Goal: Task Accomplishment & Management: Use online tool/utility

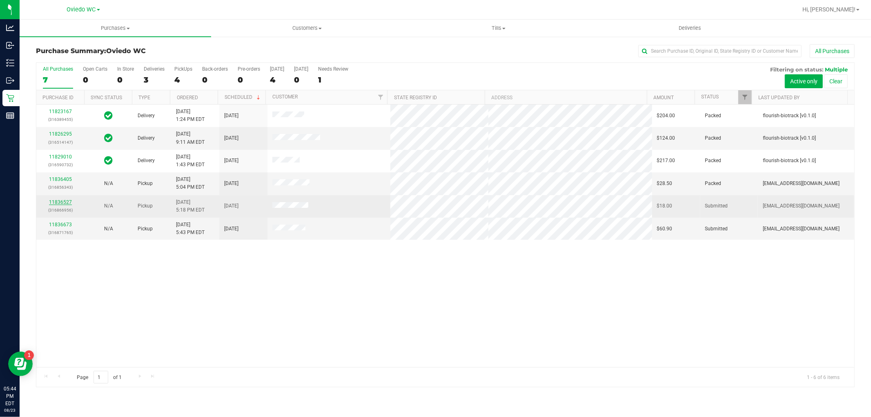
click at [63, 203] on link "11836527" at bounding box center [60, 202] width 23 height 6
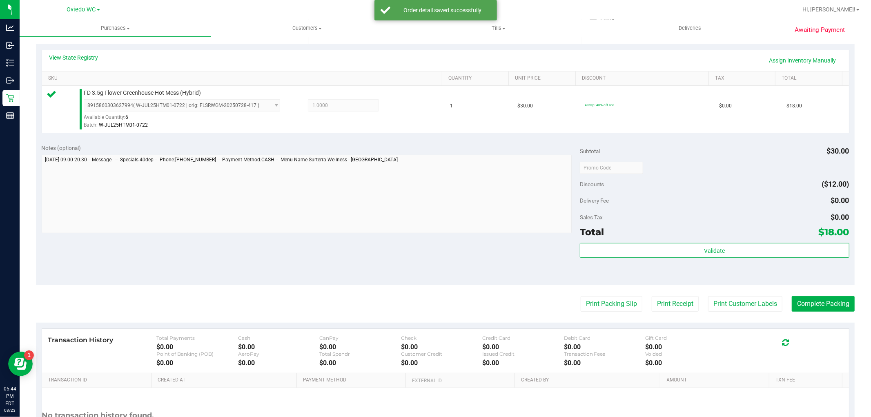
scroll to position [181, 0]
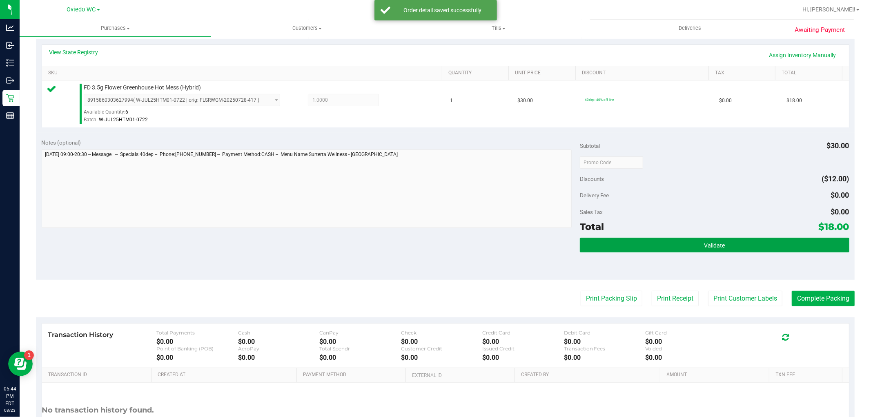
click at [681, 247] on button "Validate" at bounding box center [714, 245] width 269 height 15
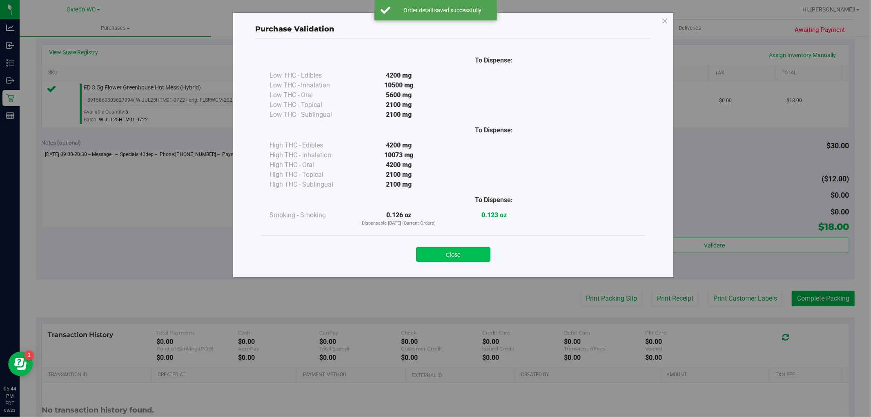
click at [459, 259] on button "Close" at bounding box center [453, 254] width 74 height 15
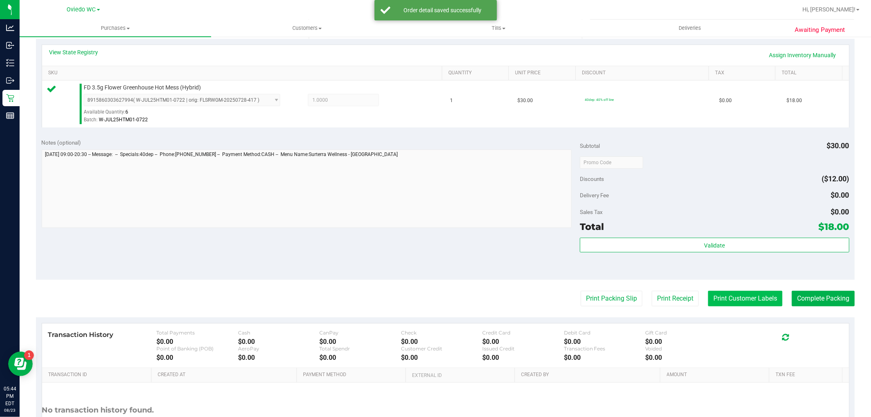
click at [727, 300] on button "Print Customer Labels" at bounding box center [745, 299] width 74 height 16
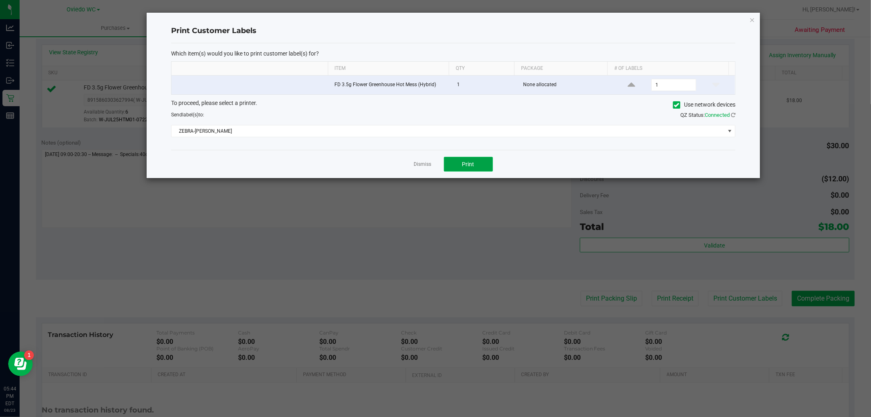
click at [458, 164] on button "Print" at bounding box center [468, 164] width 49 height 15
click at [749, 16] on div "Print Customer Labels Which item(s) would you like to print customer label(s) f…" at bounding box center [454, 95] width 614 height 165
click at [750, 21] on icon "button" at bounding box center [753, 20] width 6 height 10
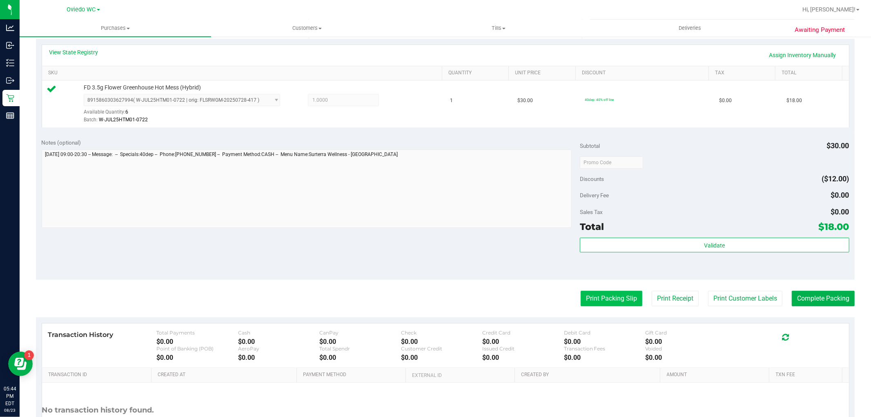
click at [615, 298] on button "Print Packing Slip" at bounding box center [612, 299] width 62 height 16
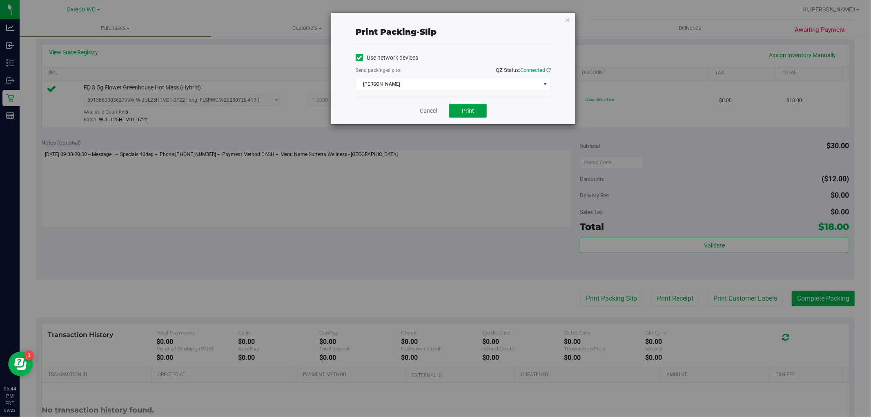
click at [469, 109] on span "Print" at bounding box center [468, 110] width 12 height 7
click at [567, 18] on icon "button" at bounding box center [568, 20] width 6 height 10
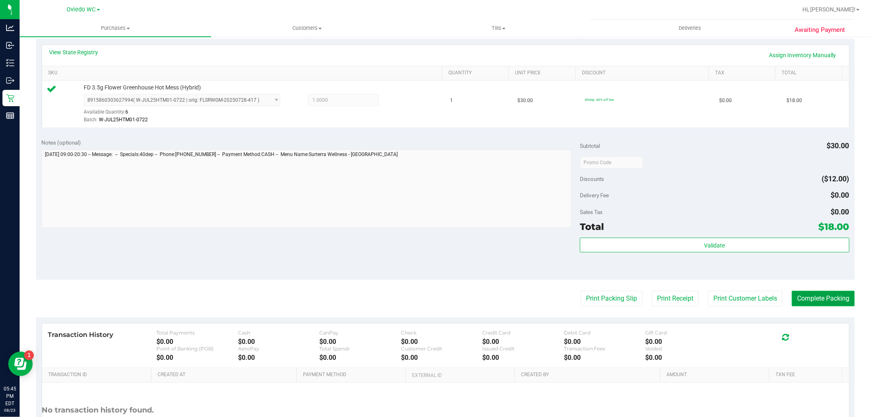
click at [816, 301] on button "Complete Packing" at bounding box center [823, 299] width 63 height 16
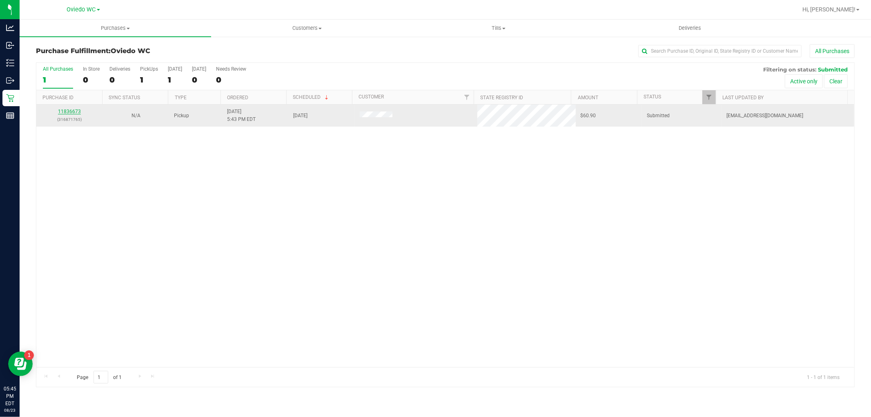
click at [75, 111] on link "11836673" at bounding box center [69, 112] width 23 height 6
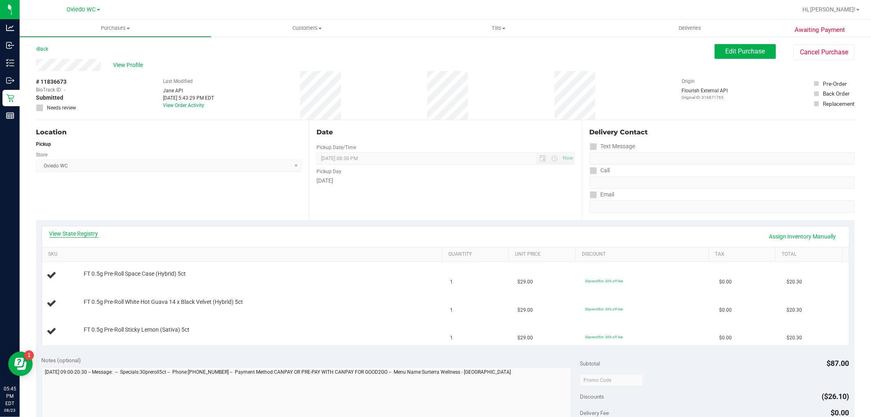
click at [89, 231] on link "View State Registry" at bounding box center [73, 234] width 49 height 8
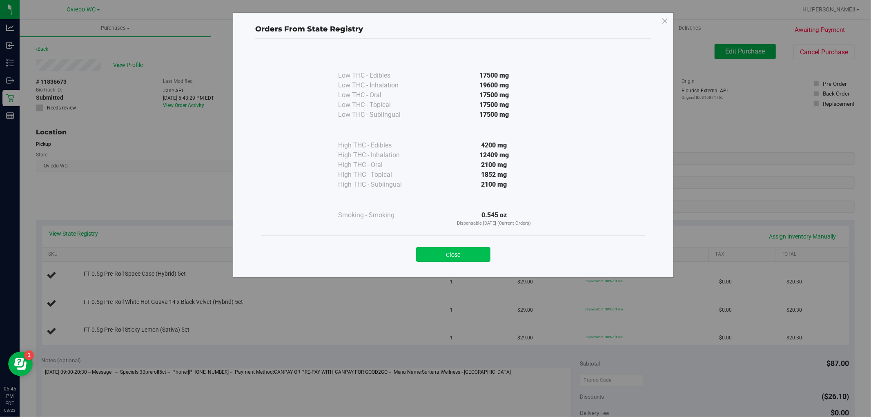
click at [466, 251] on button "Close" at bounding box center [453, 254] width 74 height 15
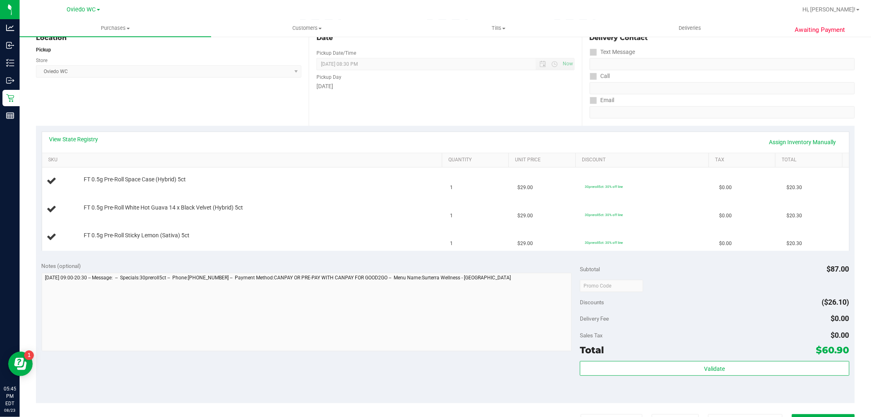
scroll to position [136, 0]
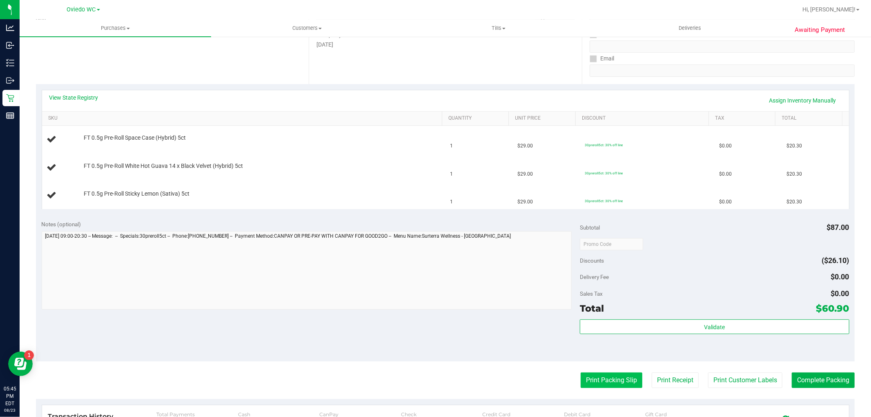
click at [607, 380] on button "Print Packing Slip" at bounding box center [612, 381] width 62 height 16
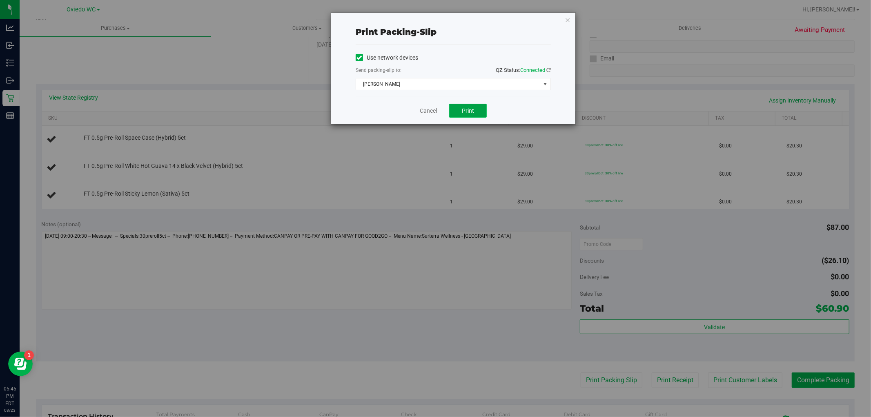
click at [479, 107] on button "Print" at bounding box center [468, 111] width 38 height 14
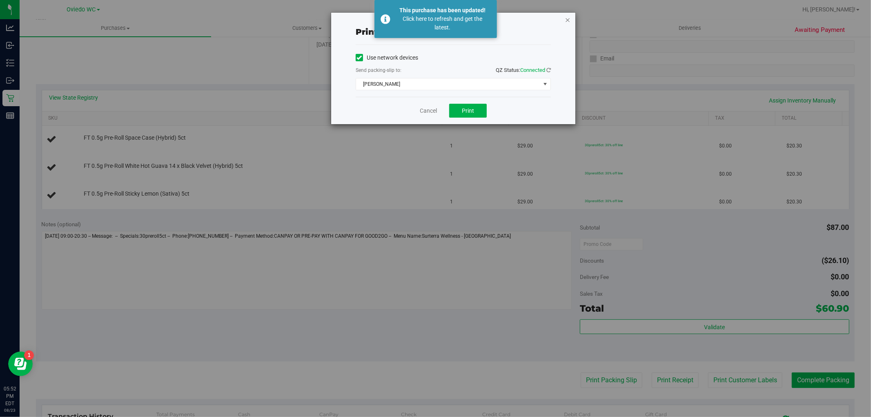
click at [567, 19] on icon "button" at bounding box center [568, 20] width 6 height 10
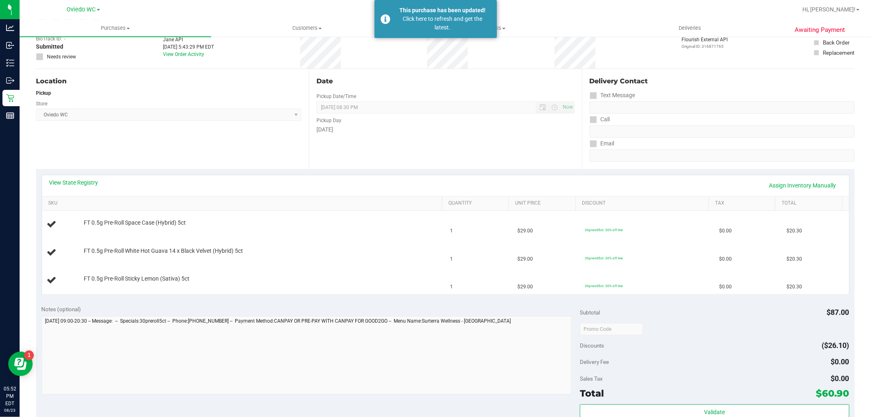
scroll to position [0, 0]
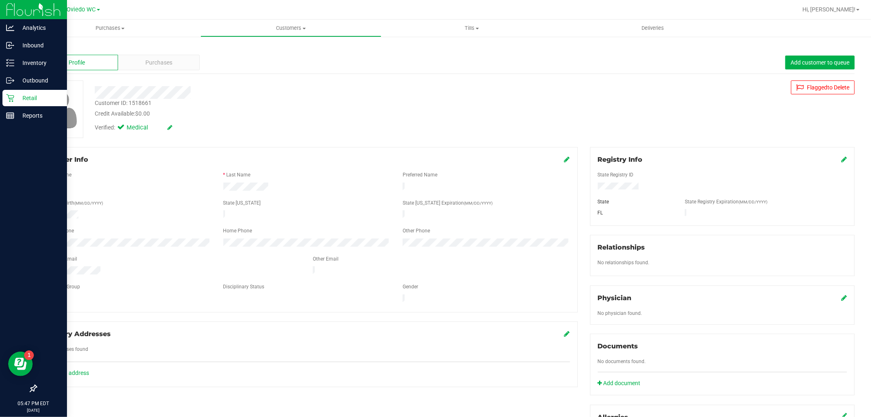
click at [9, 94] on icon at bounding box center [10, 98] width 8 height 8
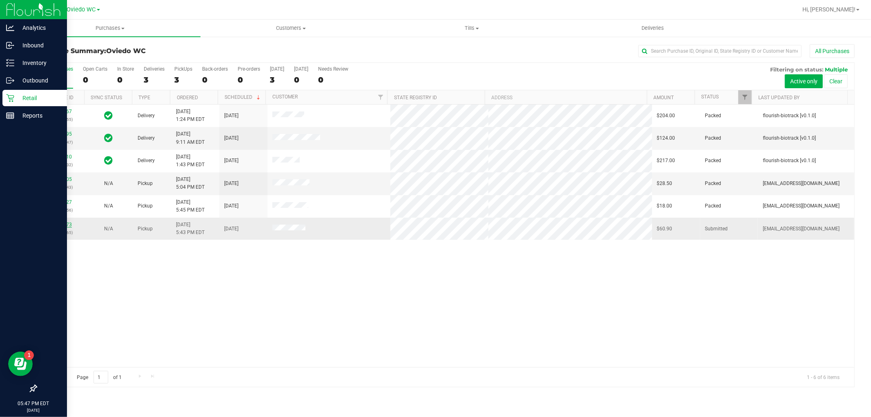
click at [65, 225] on link "11836673" at bounding box center [60, 225] width 23 height 6
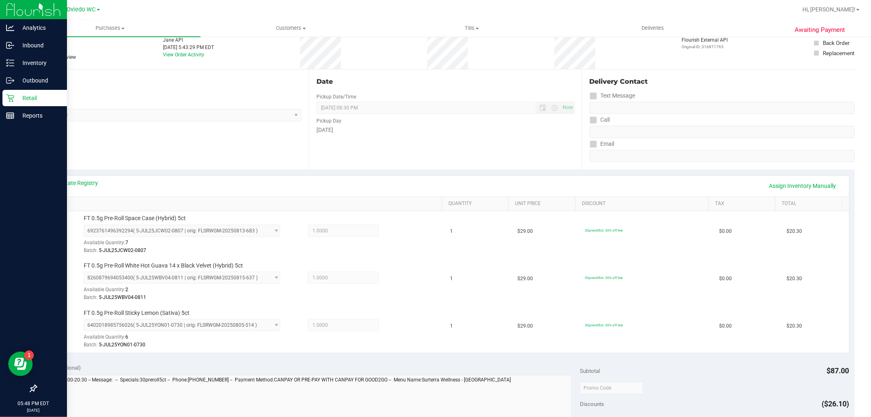
scroll to position [181, 0]
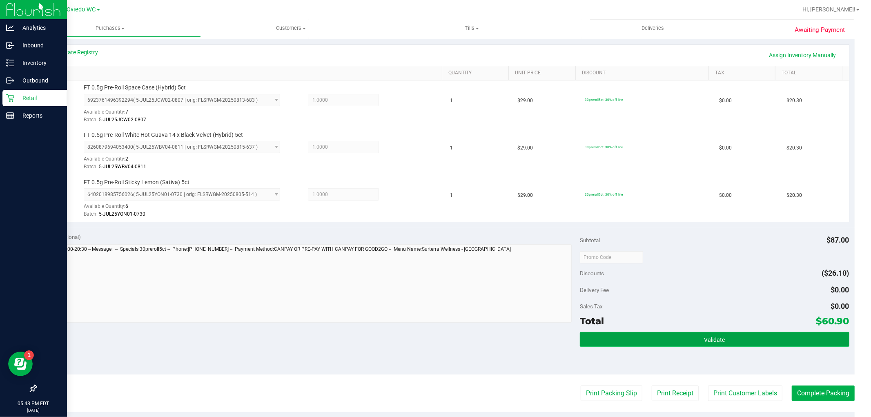
click at [654, 342] on button "Validate" at bounding box center [714, 339] width 269 height 15
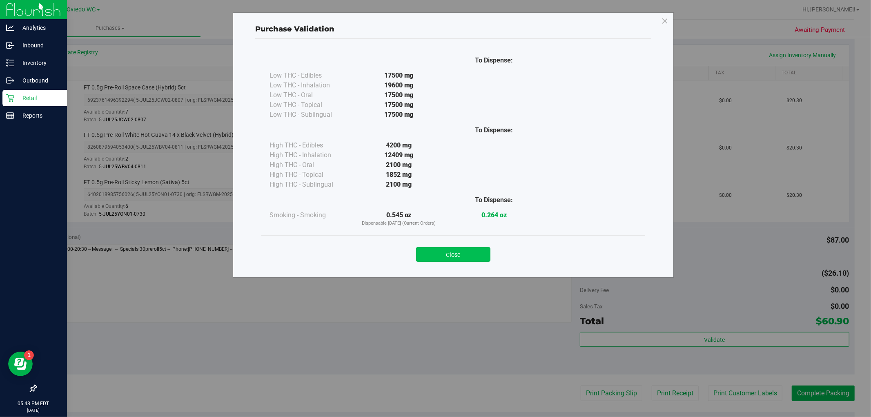
click at [475, 250] on button "Close" at bounding box center [453, 254] width 74 height 15
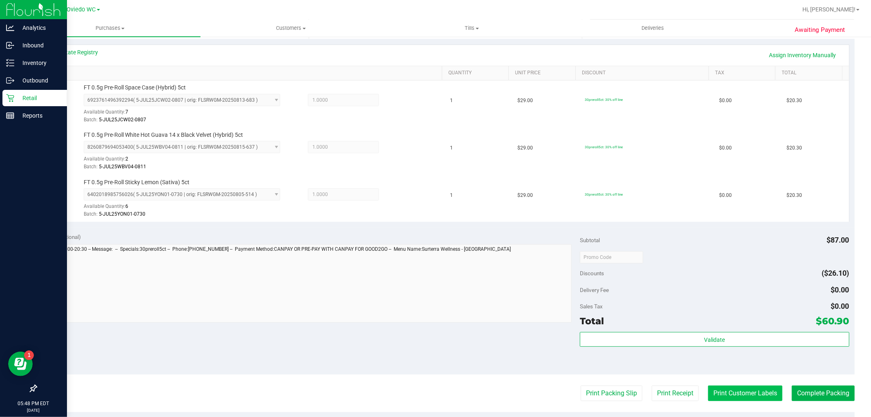
click at [720, 393] on button "Print Customer Labels" at bounding box center [745, 394] width 74 height 16
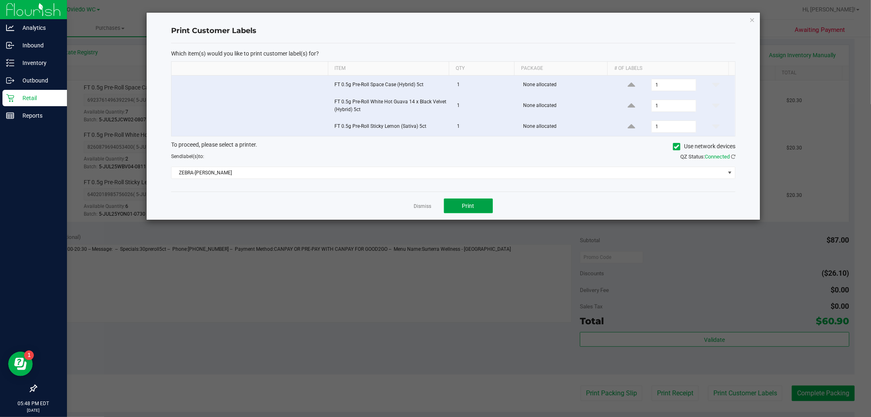
click at [466, 201] on button "Print" at bounding box center [468, 206] width 49 height 15
click at [753, 18] on icon "button" at bounding box center [753, 20] width 6 height 10
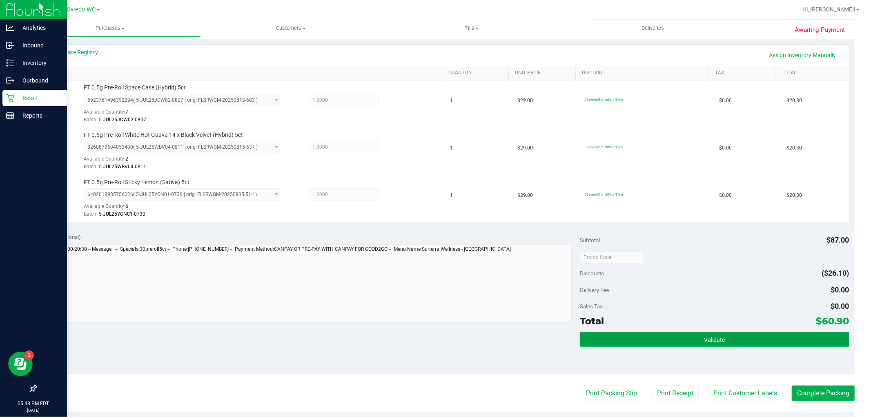
click at [690, 335] on button "Validate" at bounding box center [714, 339] width 269 height 15
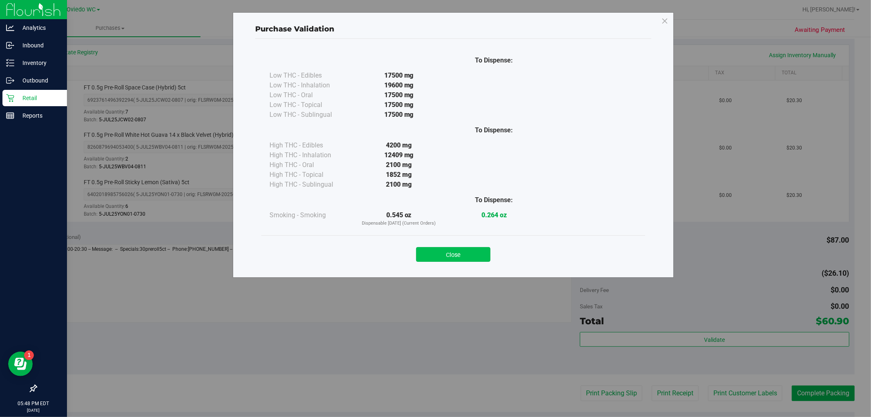
click at [467, 248] on button "Close" at bounding box center [453, 254] width 74 height 15
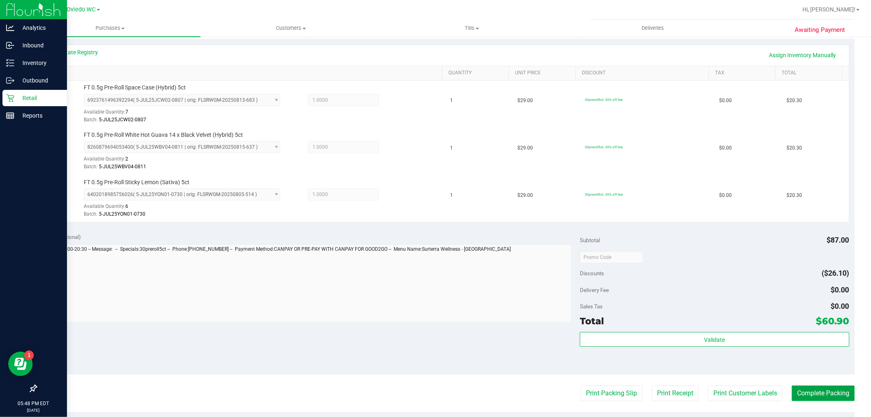
click at [830, 386] on button "Complete Packing" at bounding box center [823, 394] width 63 height 16
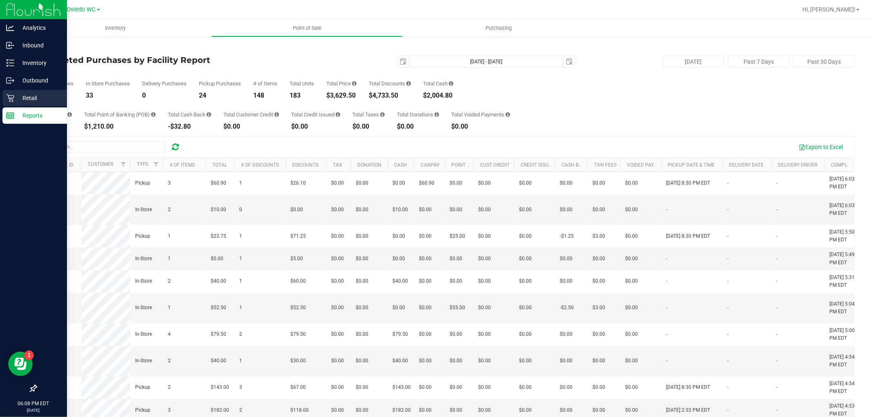
click at [9, 96] on icon at bounding box center [10, 98] width 8 height 8
